Goal: Ask a question

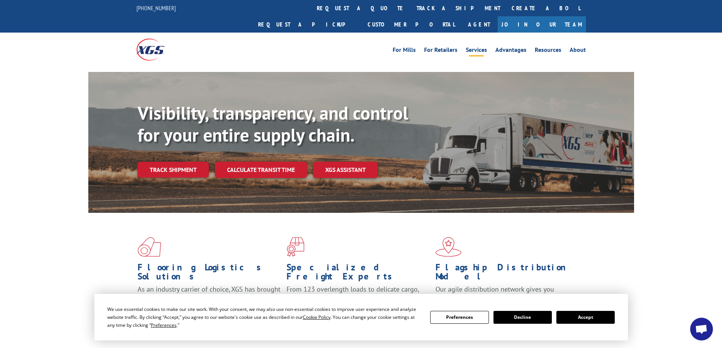
click at [480, 47] on link "Services" at bounding box center [476, 51] width 21 height 8
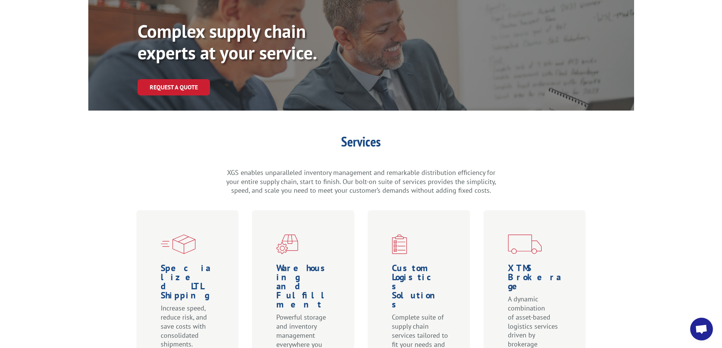
scroll to position [190, 0]
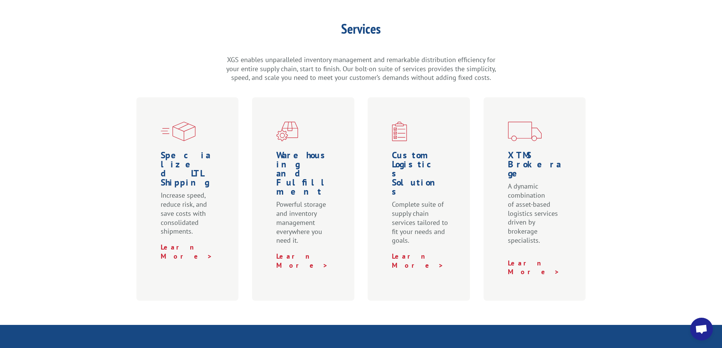
click at [700, 328] on span "Open chat" at bounding box center [701, 330] width 13 height 11
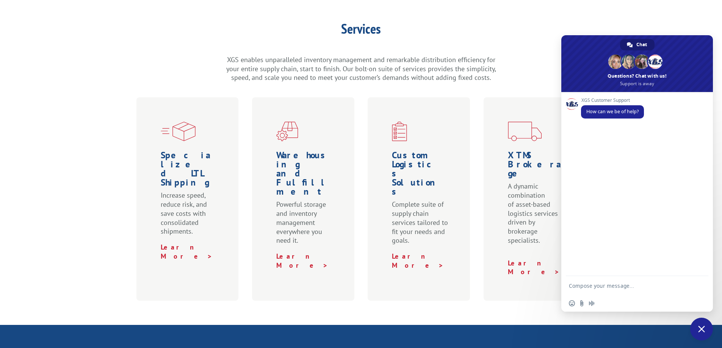
click at [594, 288] on textarea "Compose your message..." at bounding box center [629, 285] width 121 height 19
type textarea "hello"
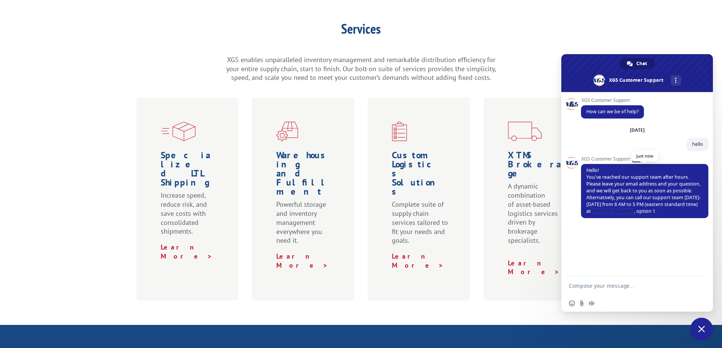
drag, startPoint x: 616, startPoint y: 212, endPoint x: 649, endPoint y: 212, distance: 33.0
click at [649, 212] on span "Hello! You've reached our support team after hours. Please leave your email add…" at bounding box center [643, 190] width 114 height 47
click at [663, 246] on div "XGS Customer Support How can we be of help? Thursday, 4 September hello Just no…" at bounding box center [637, 184] width 152 height 184
